Goal: Task Accomplishment & Management: Manage account settings

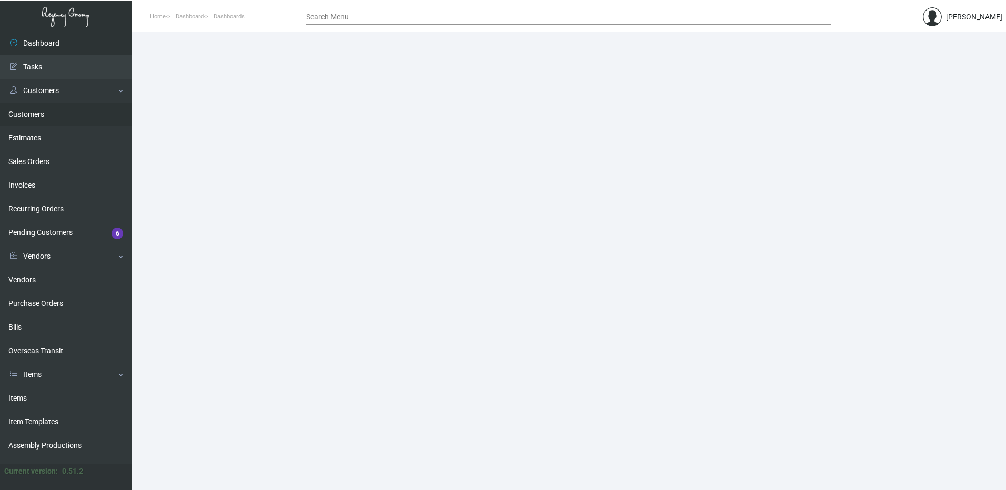
click at [46, 113] on link "Customers" at bounding box center [66, 115] width 132 height 24
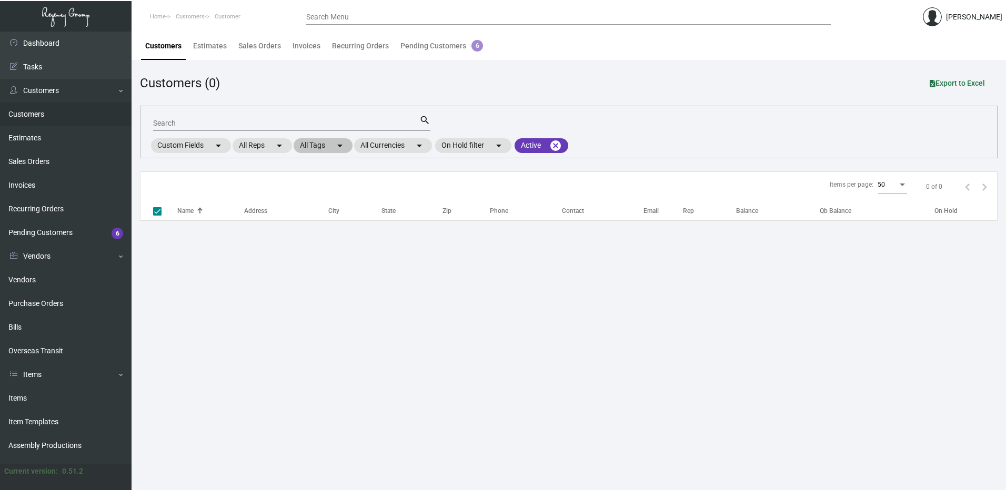
checkbox input "false"
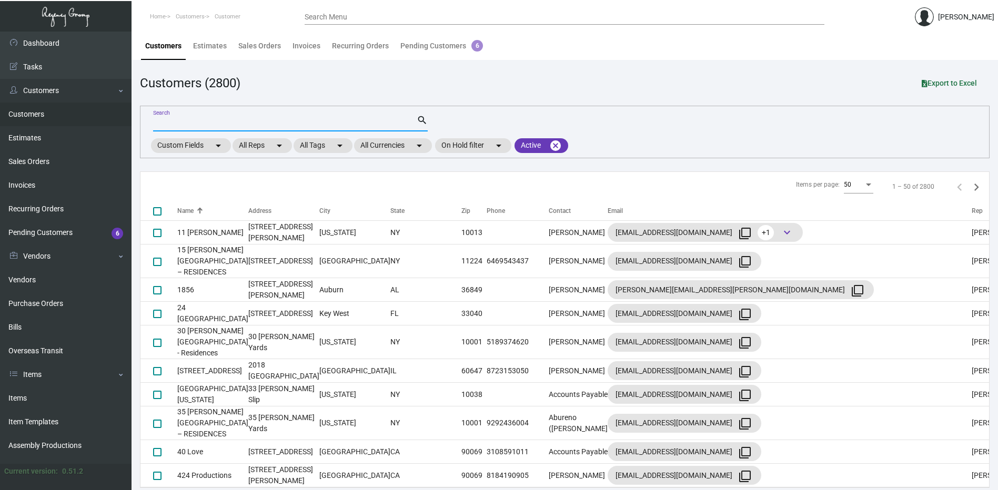
click at [180, 127] on input "Search" at bounding box center [285, 123] width 264 height 8
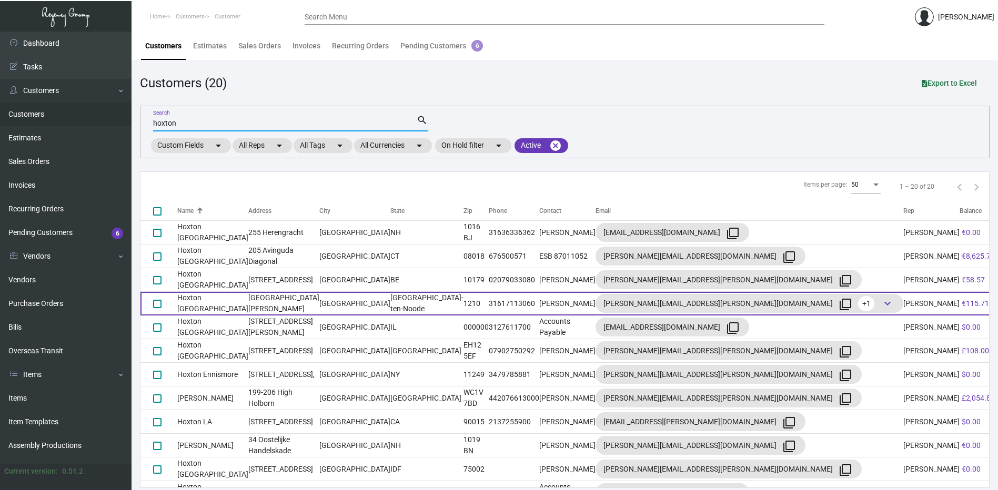
type input "hoxton"
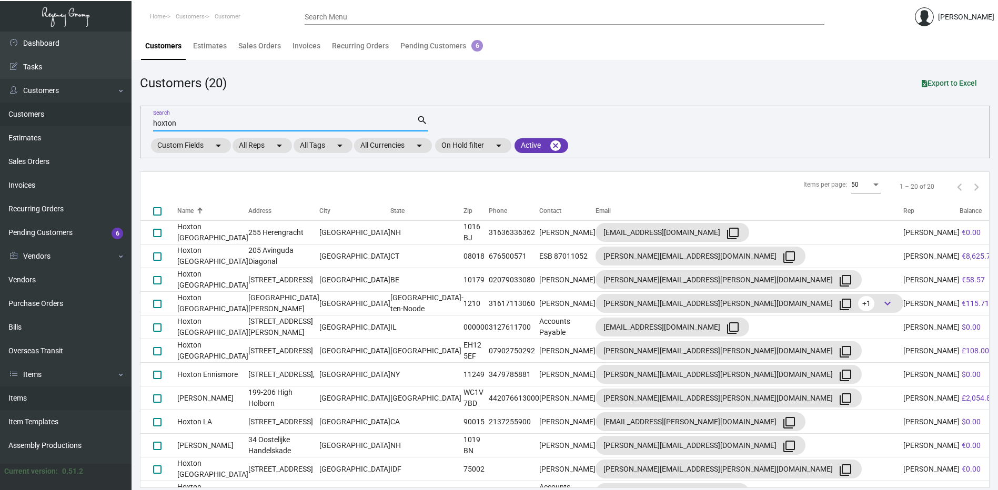
click at [47, 388] on link "Items" at bounding box center [66, 399] width 132 height 24
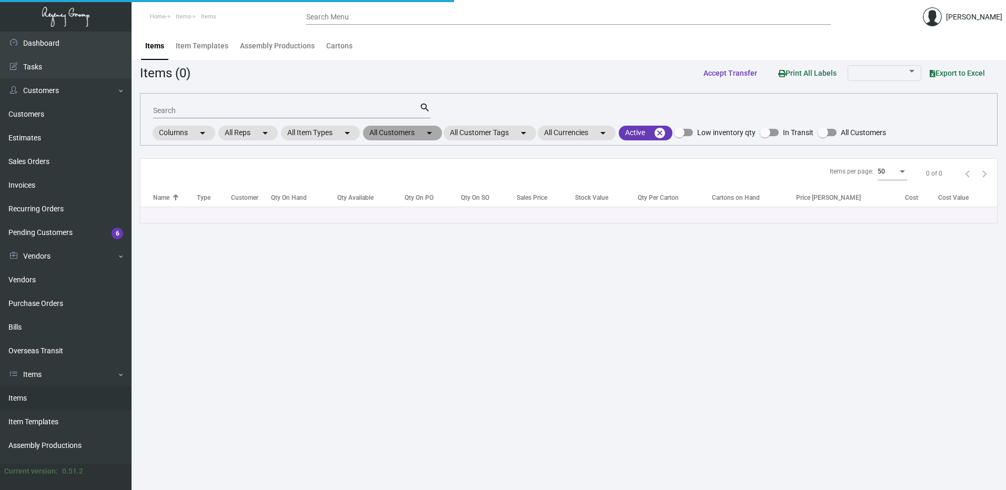
click at [396, 132] on mat-chip "All Customers arrow_drop_down" at bounding box center [402, 133] width 79 height 15
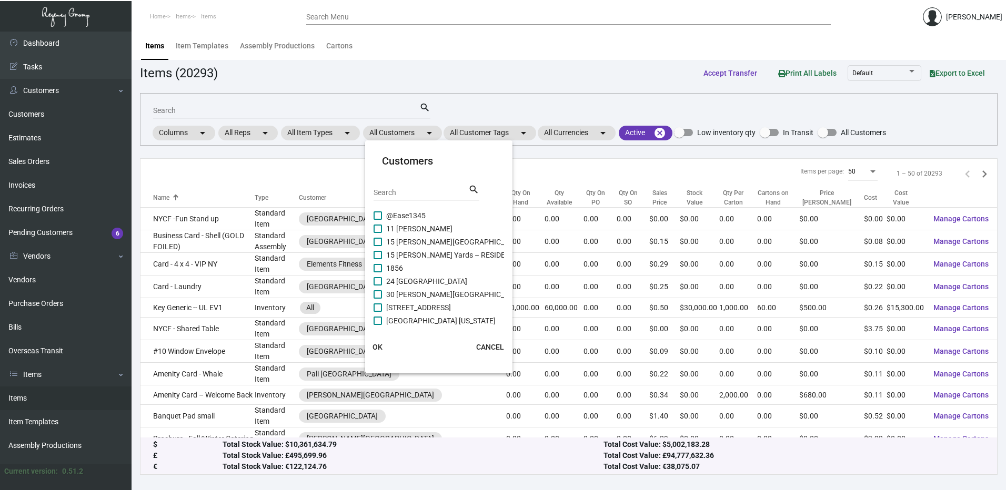
click at [400, 187] on div "Search" at bounding box center [421, 192] width 95 height 16
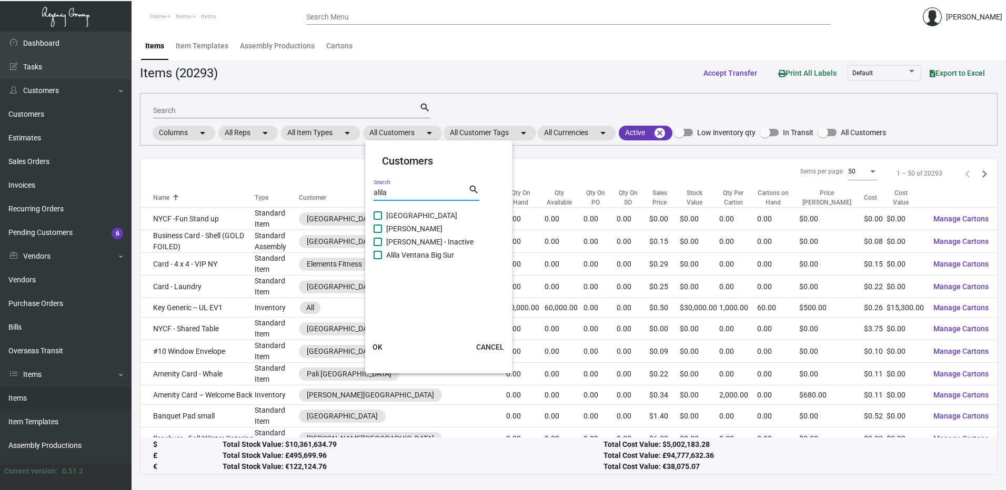
type input "alila"
click at [376, 226] on span at bounding box center [378, 229] width 8 height 8
click at [377, 233] on input "[PERSON_NAME]" at bounding box center [377, 233] width 1 height 1
checkbox input "true"
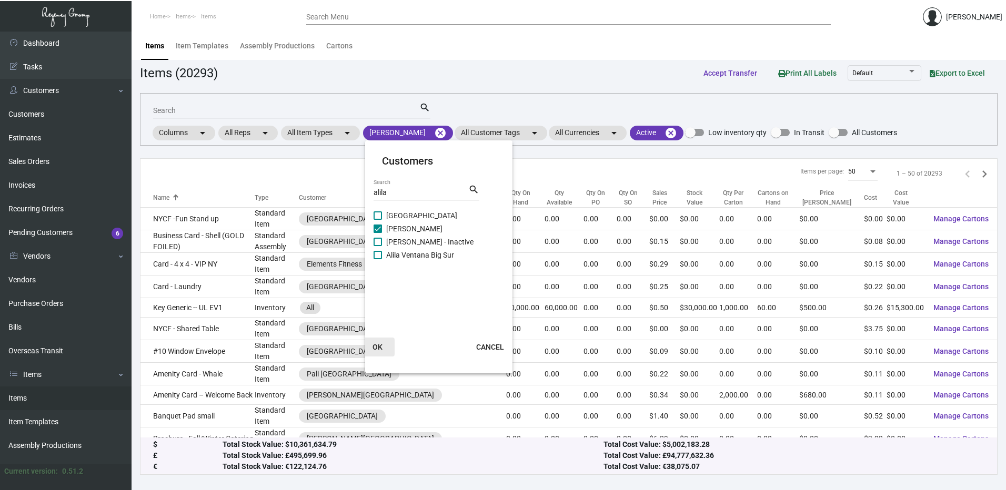
click at [377, 348] on span "OK" at bounding box center [377, 347] width 10 height 8
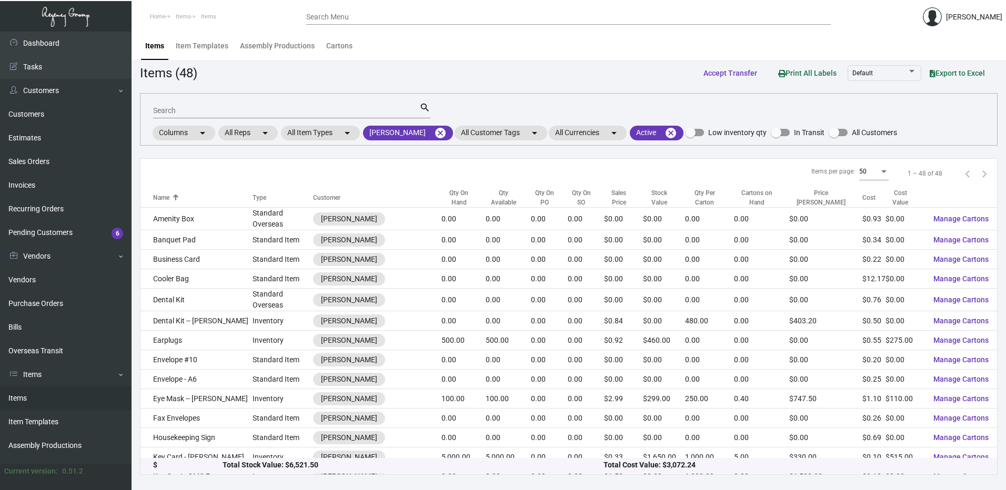
click at [455, 195] on div "Qty On Hand" at bounding box center [458, 197] width 35 height 19
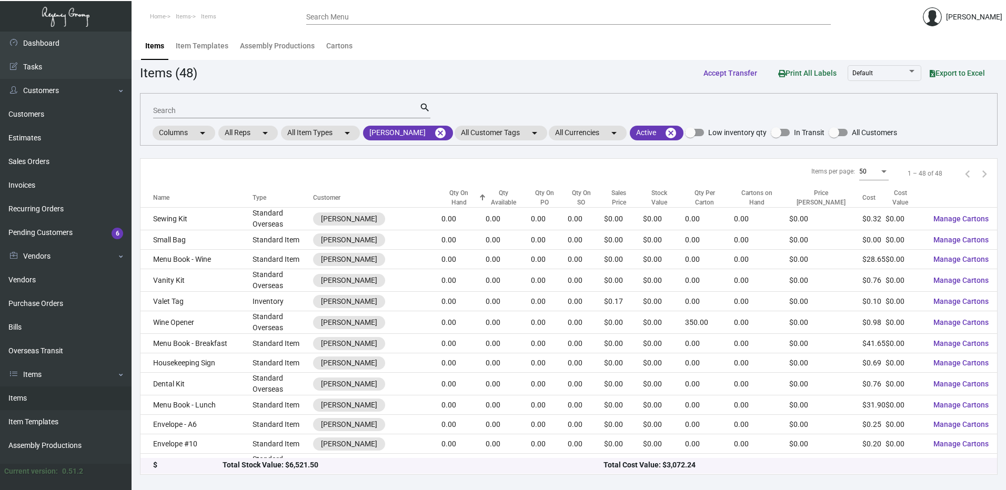
click at [455, 195] on div "Qty On Hand" at bounding box center [458, 197] width 35 height 19
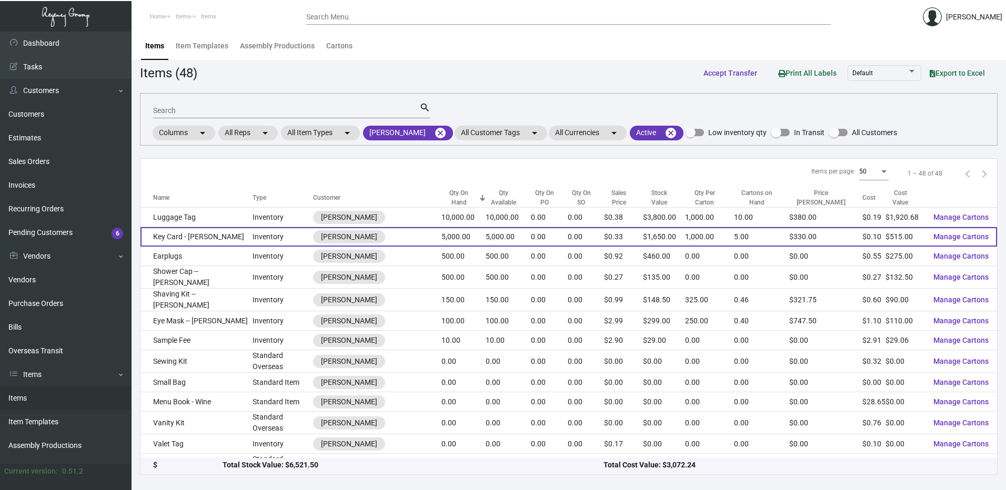
click at [218, 233] on td "Key Card - [PERSON_NAME]" at bounding box center [196, 236] width 112 height 19
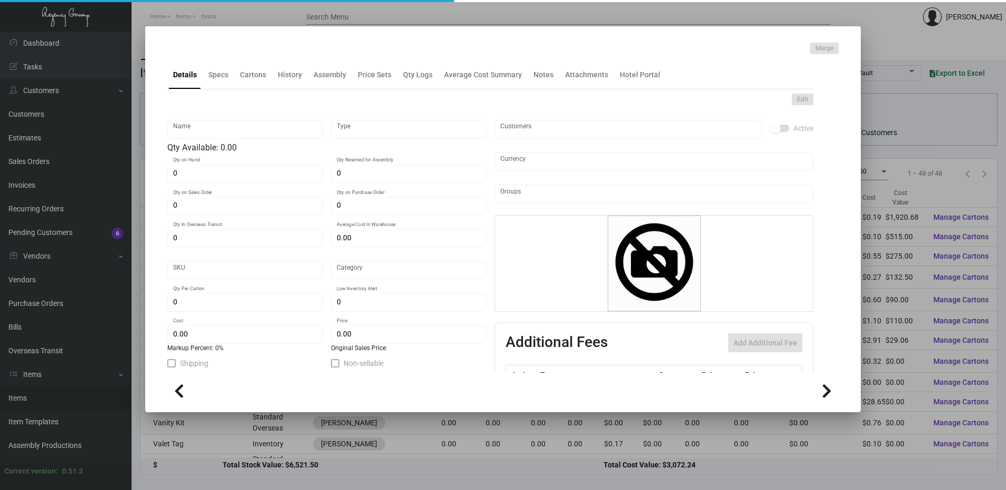
type input "Key Card - [PERSON_NAME]"
type input "Inventory"
type input "5,000"
type input "10,000"
type input "$ 0.455"
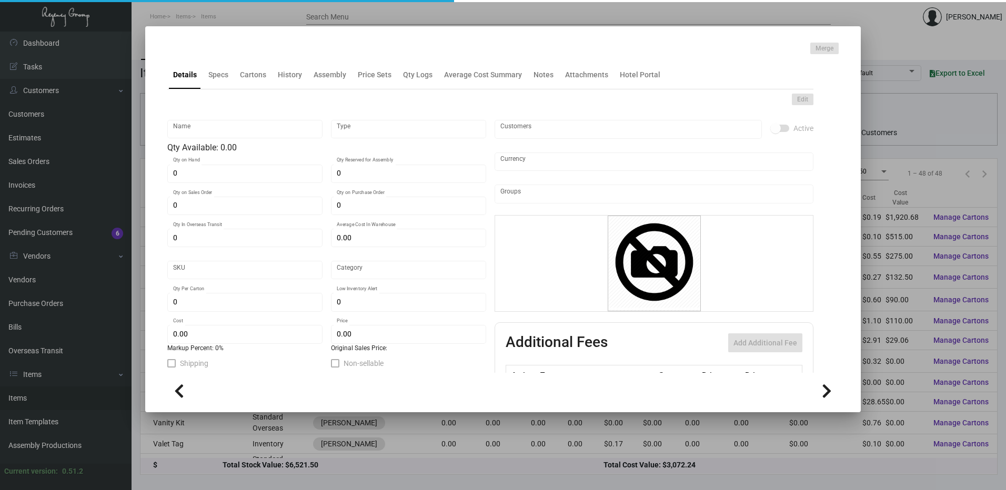
type input "Alila NP-Key Card -93"
type input "Overseas"
type input "1,000"
type input "$ 0.103"
type input "$ 0.33"
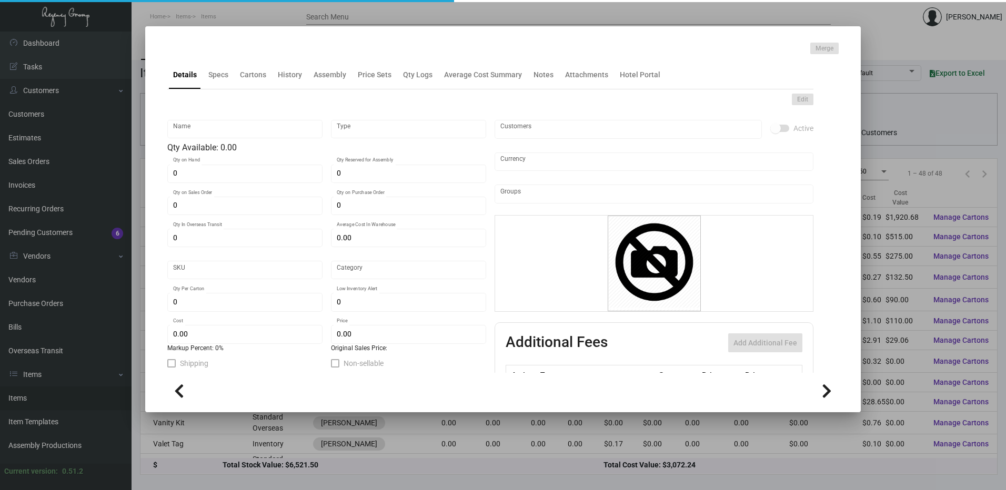
checkbox input "true"
type input "United States Dollar $"
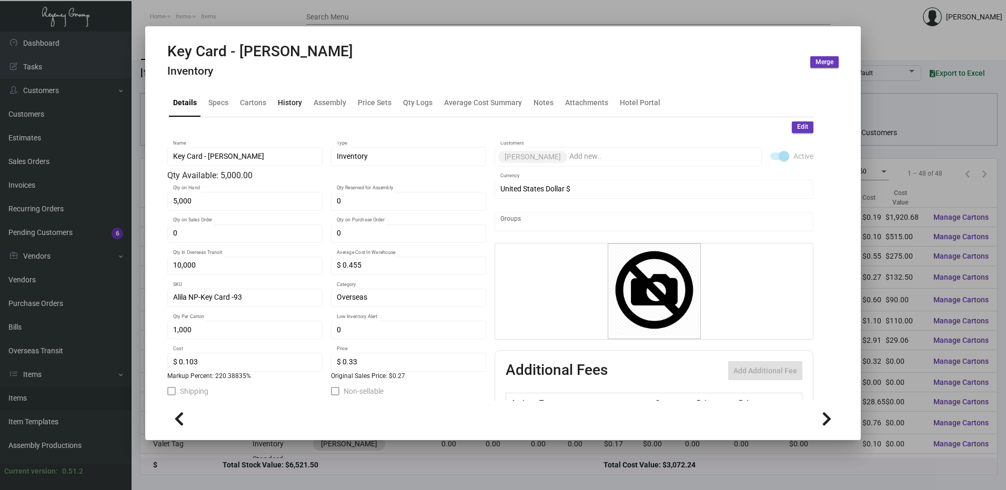
click at [286, 100] on div "History" at bounding box center [290, 102] width 24 height 11
